Goal: Navigation & Orientation: Find specific page/section

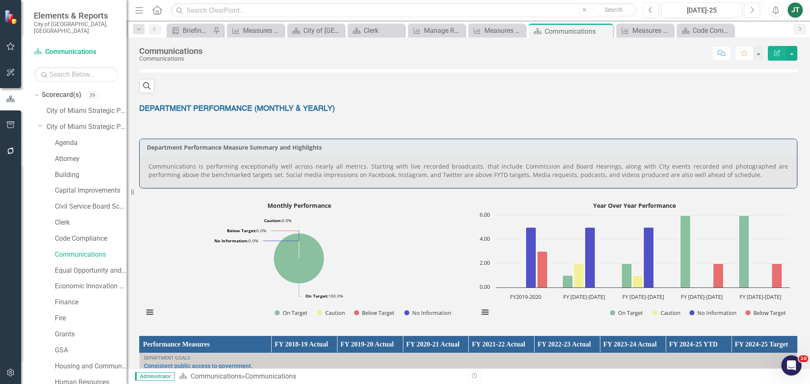
scroll to position [295, 0]
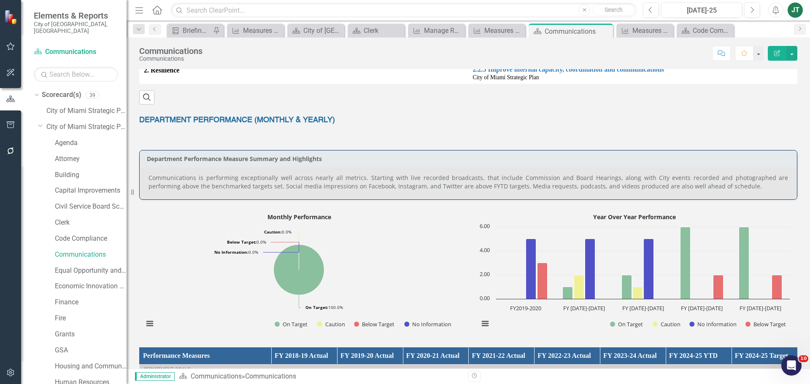
drag, startPoint x: 330, startPoint y: 158, endPoint x: 290, endPoint y: 158, distance: 39.2
click at [290, 158] on h3 "Department Performance Measure Summary and Highlights" at bounding box center [470, 159] width 646 height 6
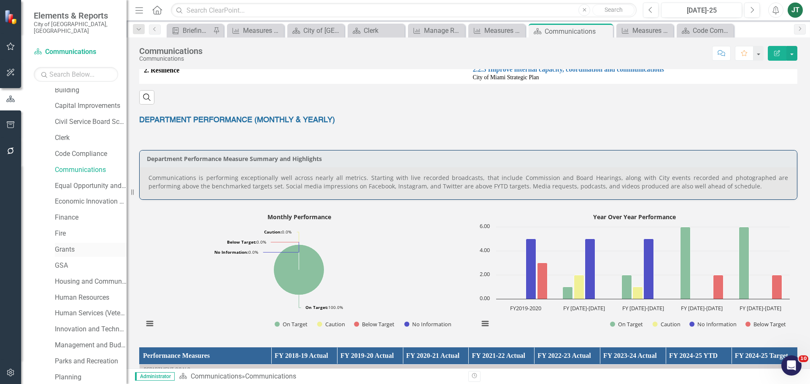
scroll to position [84, 0]
click at [70, 118] on link "Civil Service Board Scorecard" at bounding box center [91, 123] width 72 height 10
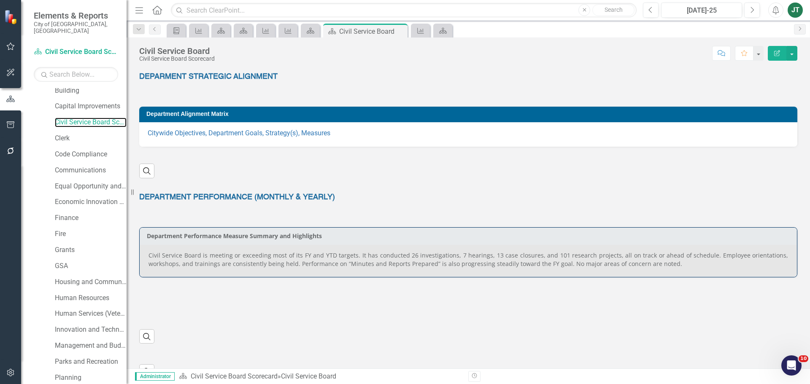
scroll to position [149, 0]
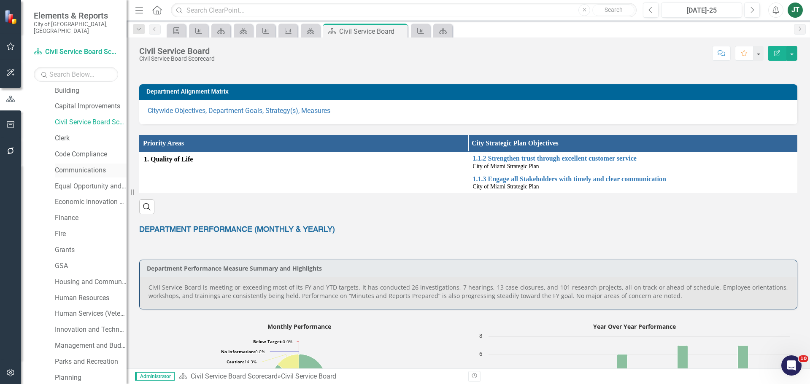
click at [69, 166] on link "Communications" at bounding box center [91, 171] width 72 height 10
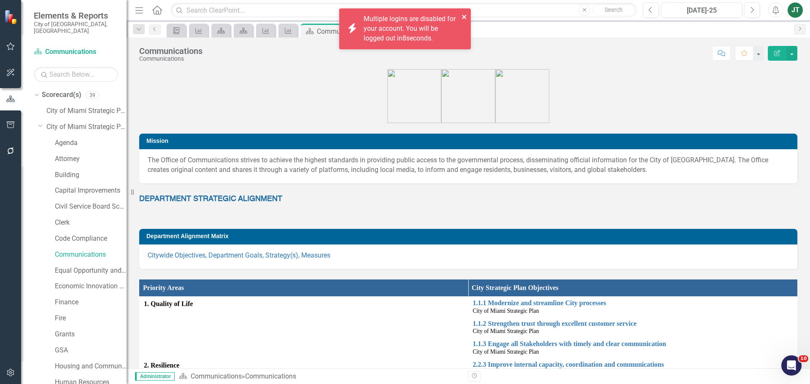
click at [465, 16] on icon "close" at bounding box center [464, 17] width 4 height 4
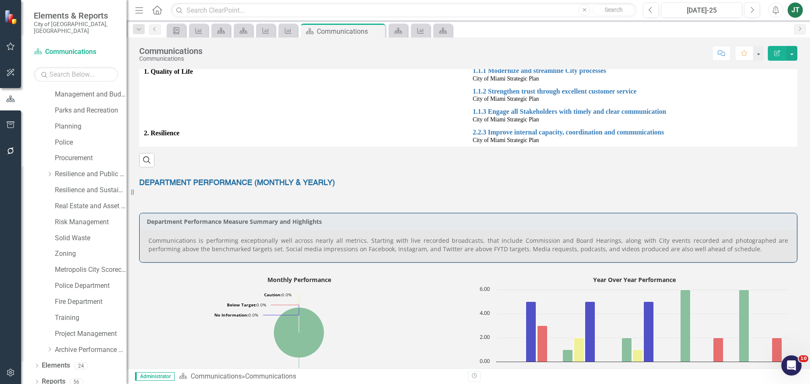
scroll to position [275, 0]
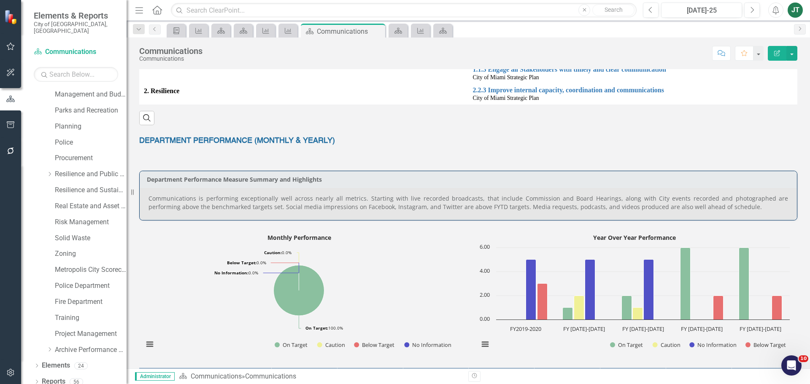
click at [700, 200] on p "Communications is performing exceptionally well across nearly all metrics. Star…" at bounding box center [469, 203] width 640 height 17
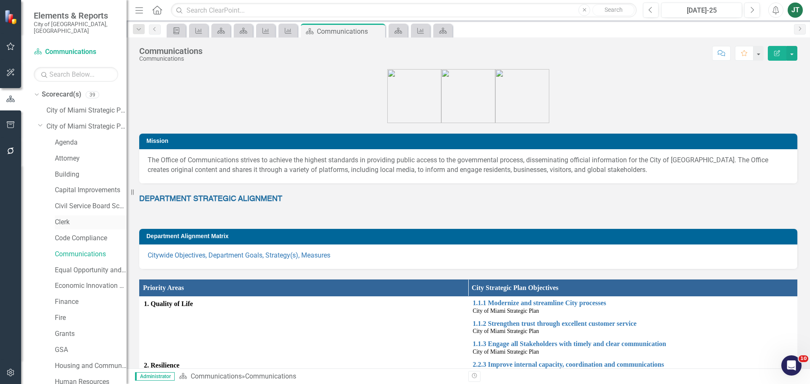
scroll to position [0, 0]
click at [70, 266] on link "Equal Opportunity and Diversity Programs" at bounding box center [91, 271] width 72 height 10
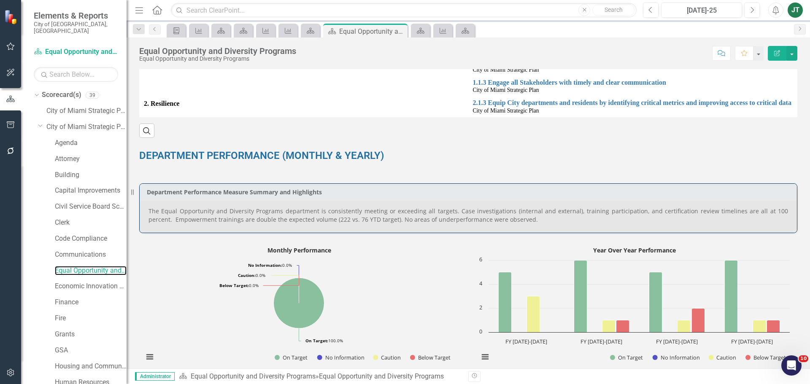
scroll to position [253, 0]
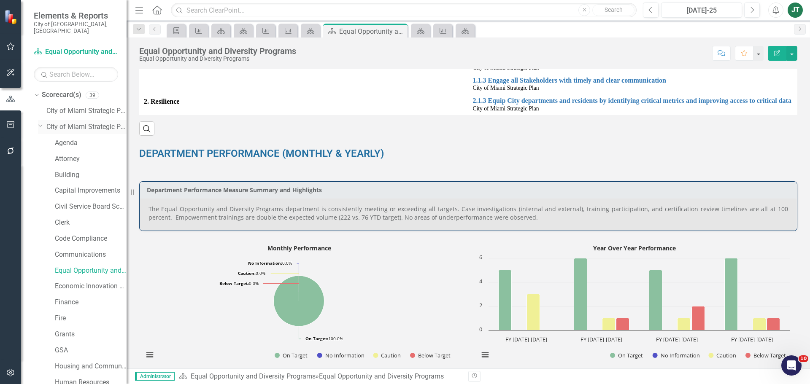
click at [40, 122] on icon "Dropdown" at bounding box center [40, 125] width 5 height 6
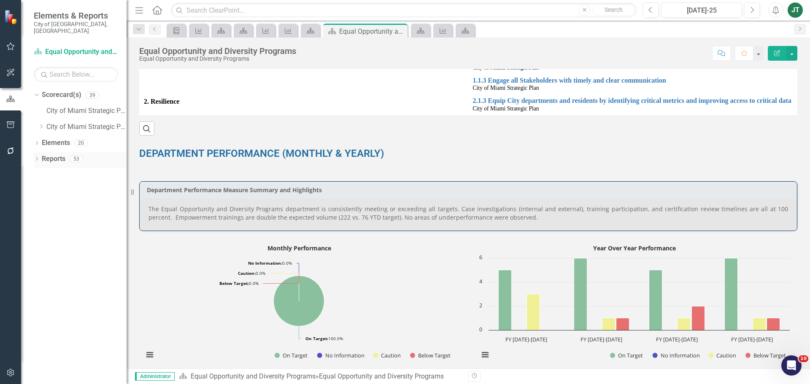
click at [37, 157] on div "Dropdown" at bounding box center [37, 160] width 6 height 7
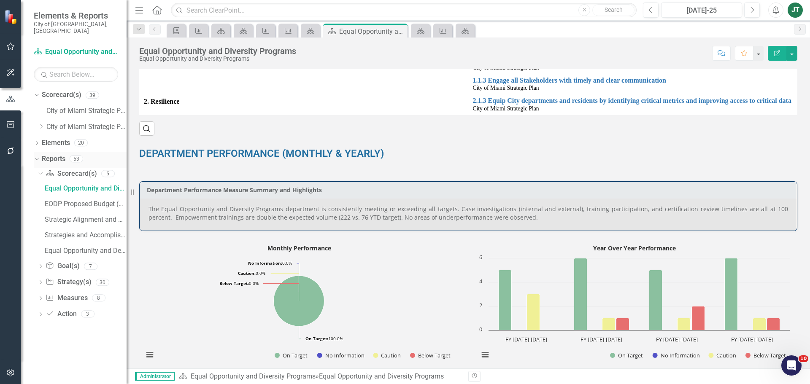
click at [37, 156] on icon "Dropdown" at bounding box center [35, 159] width 5 height 6
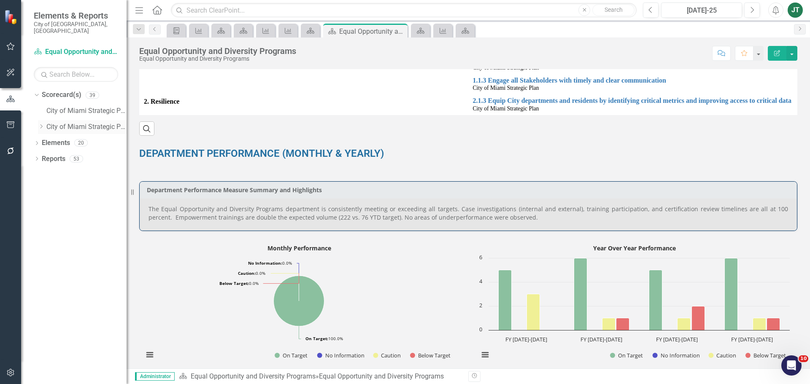
click at [44, 124] on icon "Dropdown" at bounding box center [41, 126] width 6 height 5
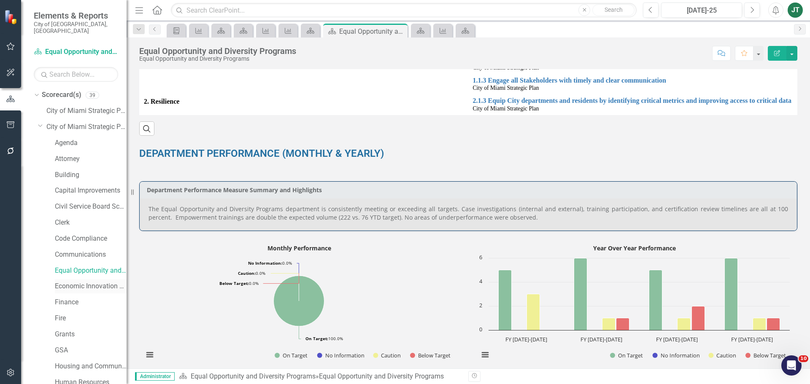
click at [71, 282] on link "Economic Innovation and Development" at bounding box center [91, 287] width 72 height 10
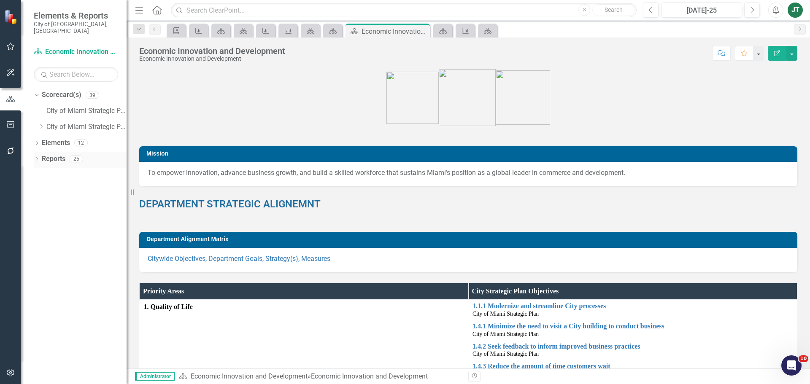
click at [51, 154] on link "Reports" at bounding box center [54, 159] width 24 height 10
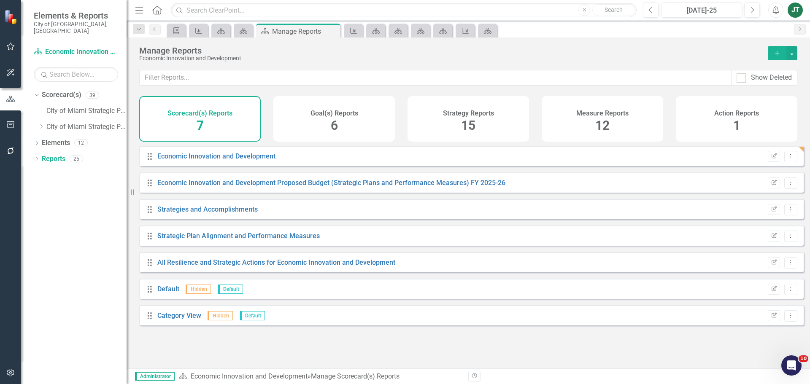
click at [609, 129] on span "12" at bounding box center [602, 125] width 14 height 15
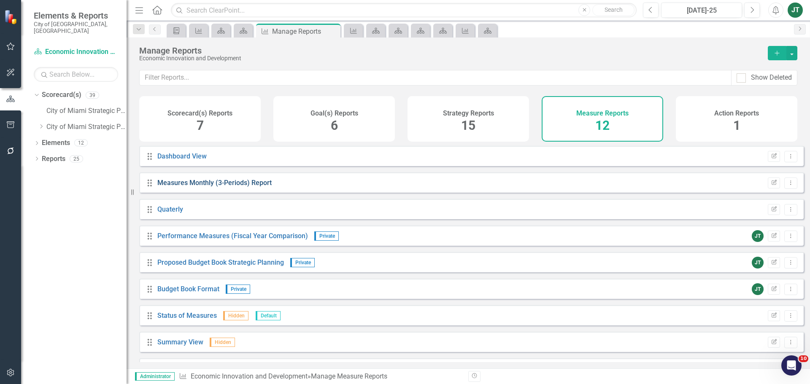
click at [250, 187] on link "Measures Monthly (3-Periods) Report" at bounding box center [214, 183] width 114 height 8
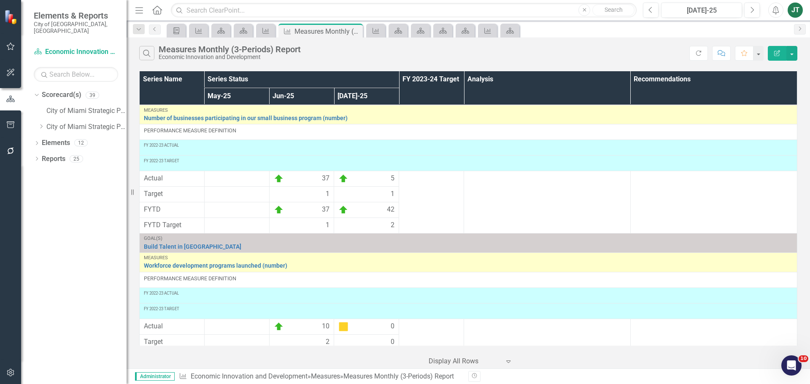
scroll to position [331, 0]
